Goal: Transaction & Acquisition: Purchase product/service

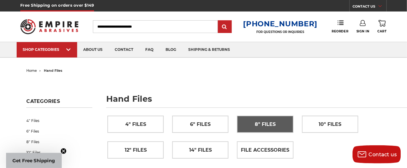
click at [274, 126] on span "8" Files" at bounding box center [265, 124] width 21 height 10
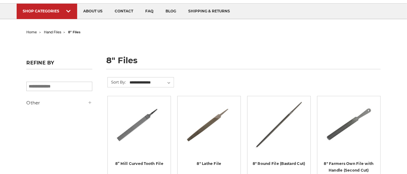
scroll to position [54, 0]
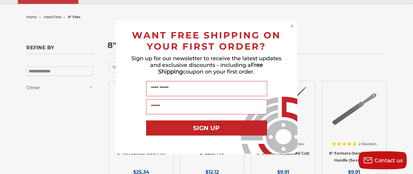
click at [292, 25] on icon "Close dialog" at bounding box center [292, 26] width 2 height 2
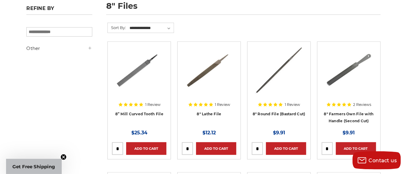
scroll to position [80, 0]
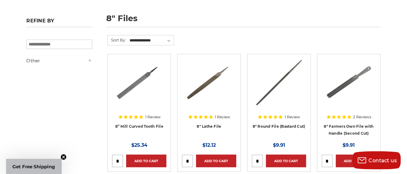
click at [203, 86] on img at bounding box center [209, 82] width 48 height 48
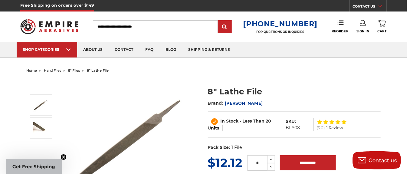
click at [132, 136] on img at bounding box center [132, 139] width 121 height 121
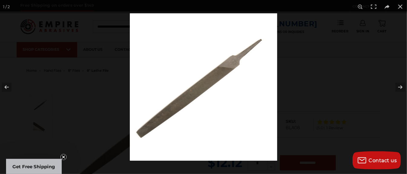
click at [198, 109] on img at bounding box center [203, 86] width 147 height 147
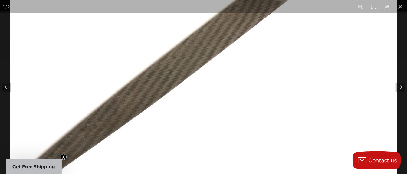
click at [198, 109] on img at bounding box center [203, 50] width 387 height 387
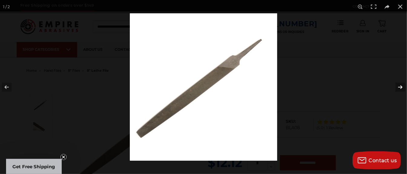
click at [402, 87] on button at bounding box center [396, 87] width 21 height 30
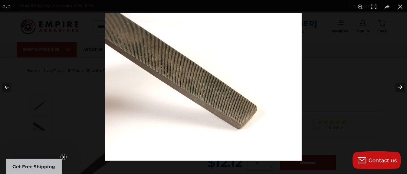
click at [402, 87] on button at bounding box center [396, 87] width 21 height 30
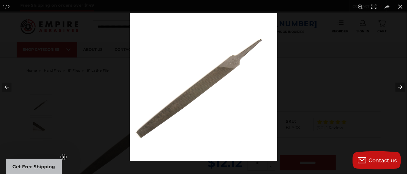
click at [402, 87] on button at bounding box center [396, 87] width 21 height 30
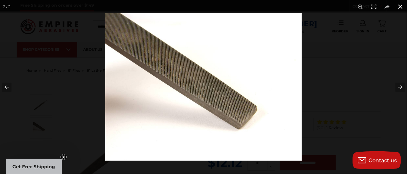
click at [398, 6] on button at bounding box center [399, 6] width 13 height 13
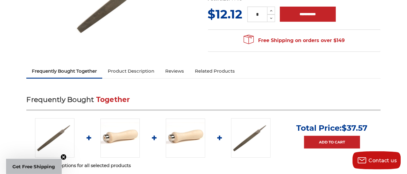
scroll to position [161, 0]
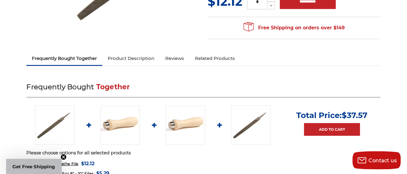
click at [145, 59] on link "Product Description" at bounding box center [130, 58] width 57 height 13
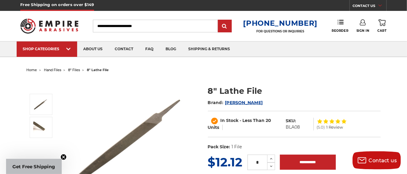
scroll to position [0, 0]
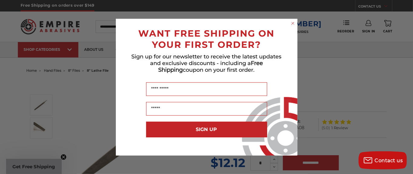
drag, startPoint x: 293, startPoint y: 23, endPoint x: 294, endPoint y: 12, distance: 10.6
click at [293, 22] on circle "Close dialog" at bounding box center [293, 23] width 6 height 6
